Goal: Task Accomplishment & Management: Use online tool/utility

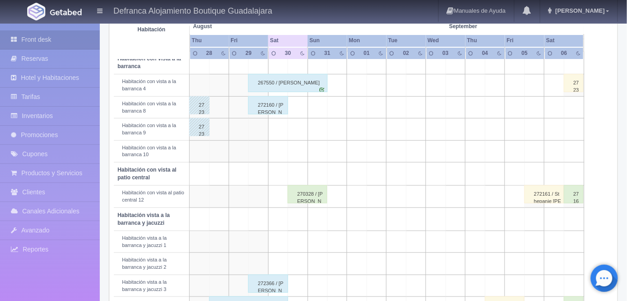
scroll to position [179, 0]
click at [266, 104] on div "272160 / [PERSON_NAME] Caro [PERSON_NAME]" at bounding box center [267, 105] width 39 height 18
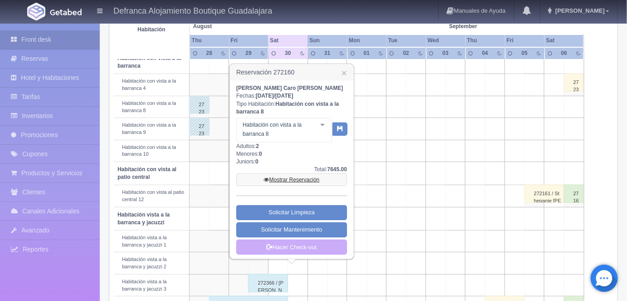
click at [284, 178] on link "Mostrar Reservación" at bounding box center [291, 179] width 111 height 13
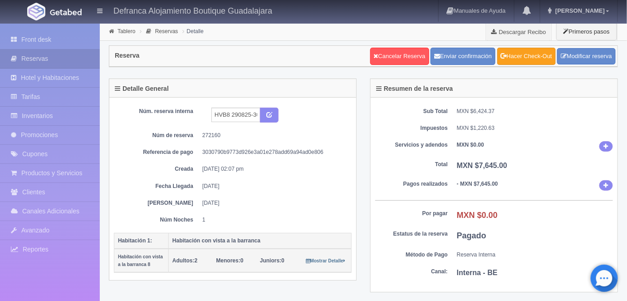
click at [529, 56] on link "Hacer Check-Out" at bounding box center [526, 56] width 59 height 17
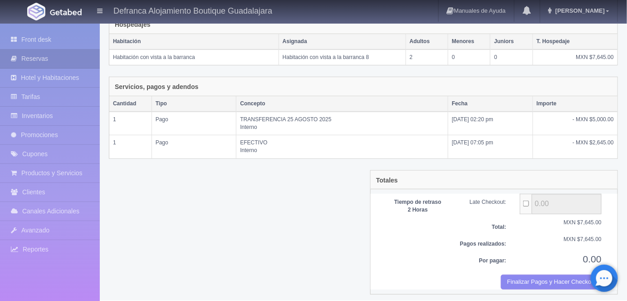
scroll to position [154, 0]
click at [542, 277] on button "Finalizar Pagos y Hacer Checkout" at bounding box center [551, 282] width 101 height 15
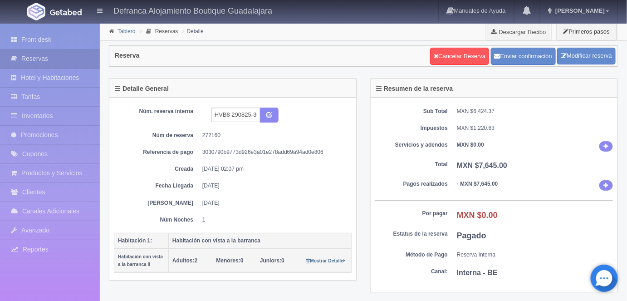
click at [122, 31] on link "Tablero" at bounding box center [127, 31] width 18 height 6
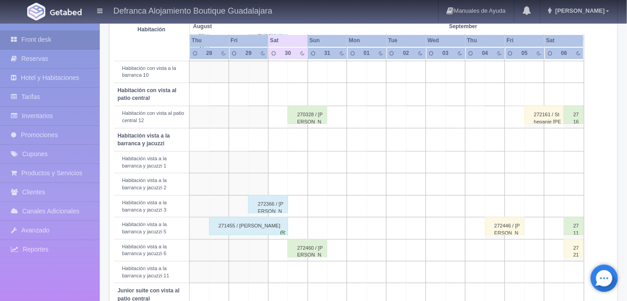
scroll to position [258, 0]
click at [268, 197] on div "272366 / [PERSON_NAME]" at bounding box center [267, 204] width 39 height 18
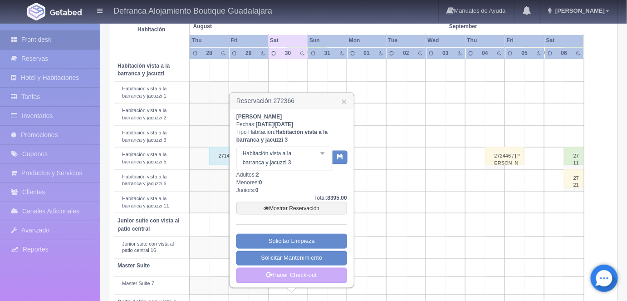
scroll to position [334, 0]
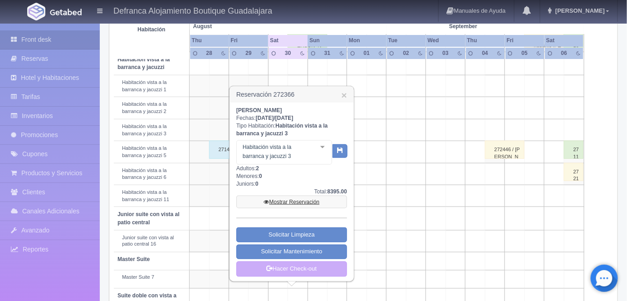
click at [295, 200] on link "Mostrar Reservación" at bounding box center [291, 202] width 111 height 13
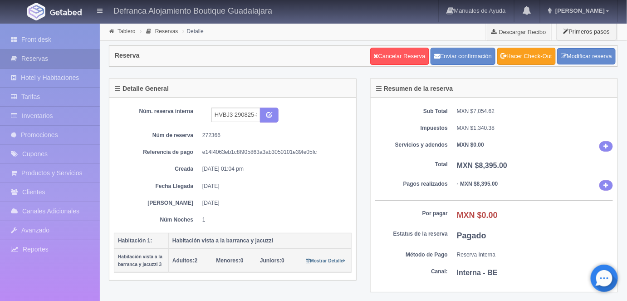
click at [523, 55] on link "Hacer Check-Out" at bounding box center [526, 56] width 59 height 17
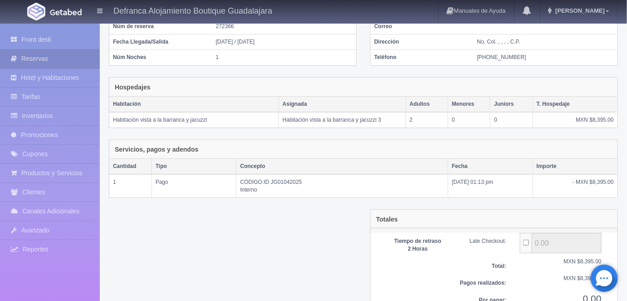
scroll to position [132, 0]
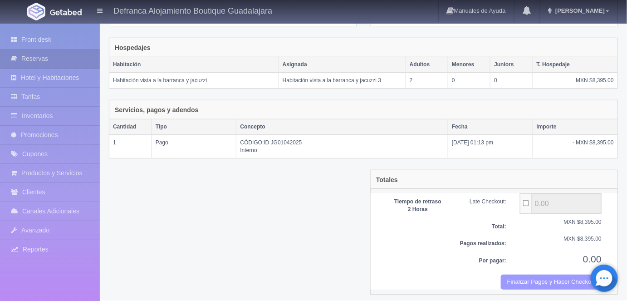
click at [521, 280] on button "Finalizar Pagos y Hacer Checkout" at bounding box center [551, 282] width 101 height 15
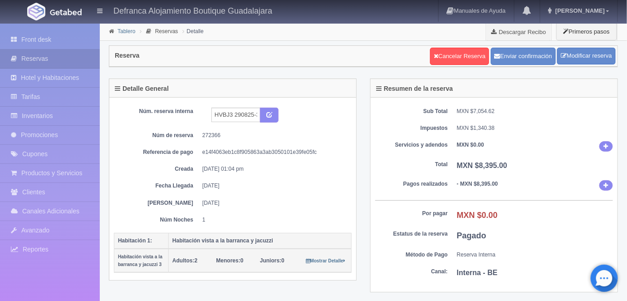
click at [123, 32] on link "Tablero" at bounding box center [127, 31] width 18 height 6
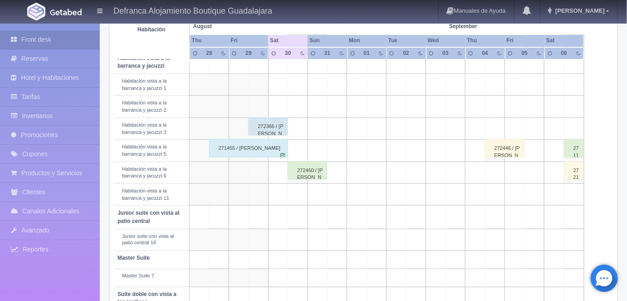
scroll to position [337, 0]
click at [238, 144] on div "271455 / [PERSON_NAME]" at bounding box center [248, 147] width 79 height 18
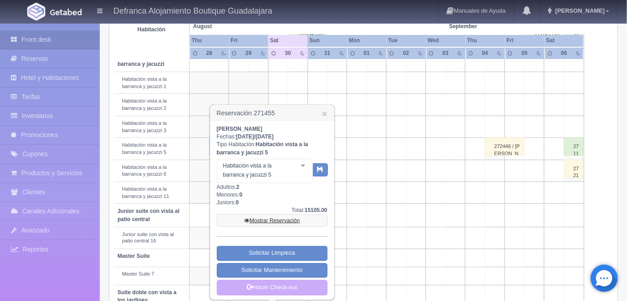
click at [275, 221] on link "Mostrar Reservación" at bounding box center [272, 220] width 111 height 13
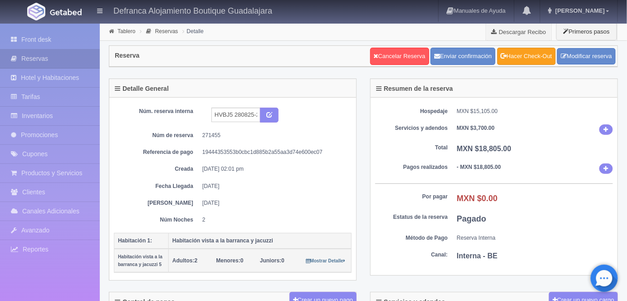
click at [532, 57] on link "Hacer Check-Out" at bounding box center [526, 56] width 59 height 17
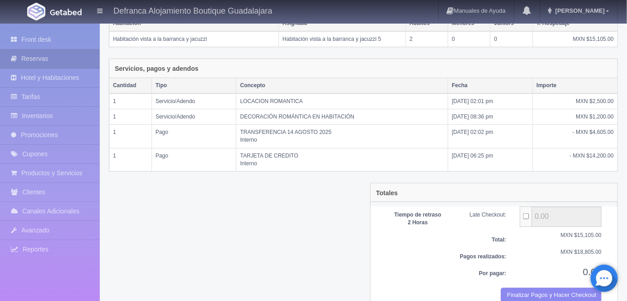
scroll to position [186, 0]
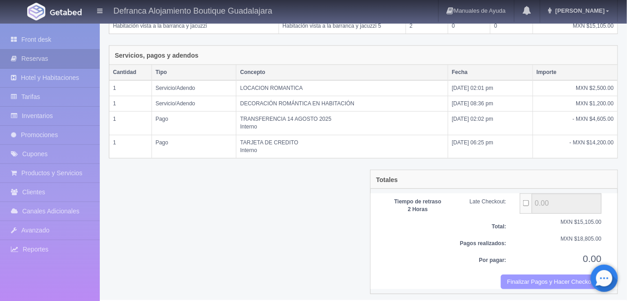
click at [530, 280] on button "Finalizar Pagos y Hacer Checkout" at bounding box center [551, 282] width 101 height 15
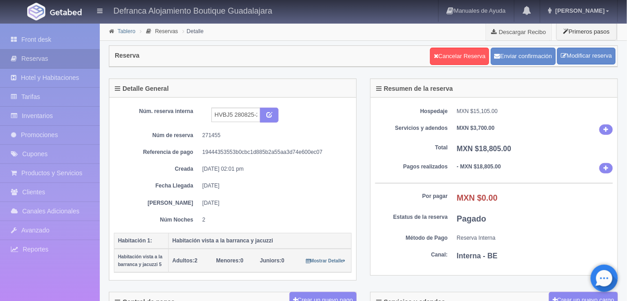
click at [121, 32] on link "Tablero" at bounding box center [127, 31] width 18 height 6
